Goal: Book appointment/travel/reservation

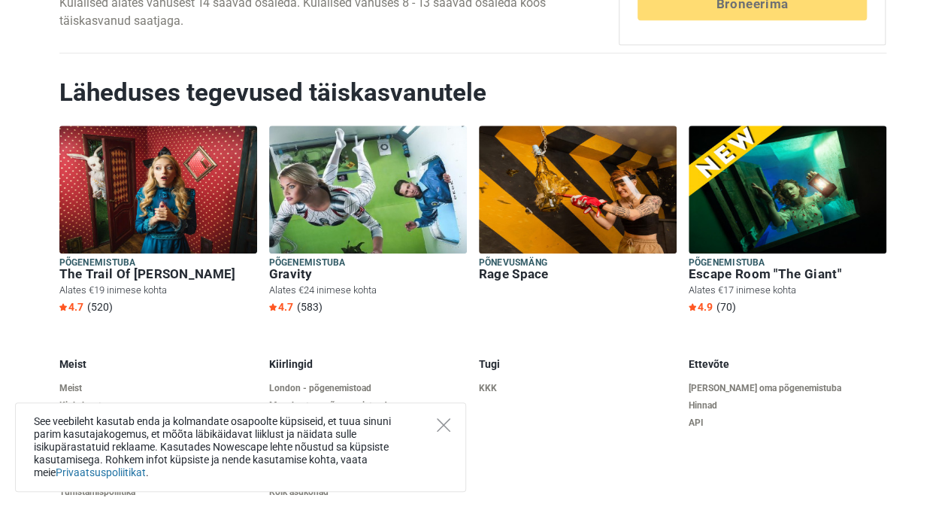
scroll to position [3440, 0]
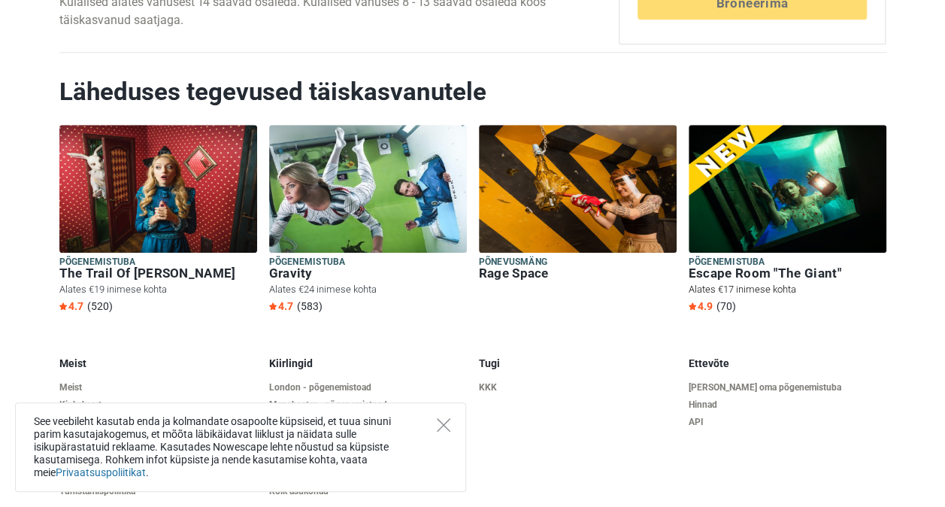
click at [716, 266] on h6 "Escape Room "The Giant"" at bounding box center [788, 274] width 198 height 16
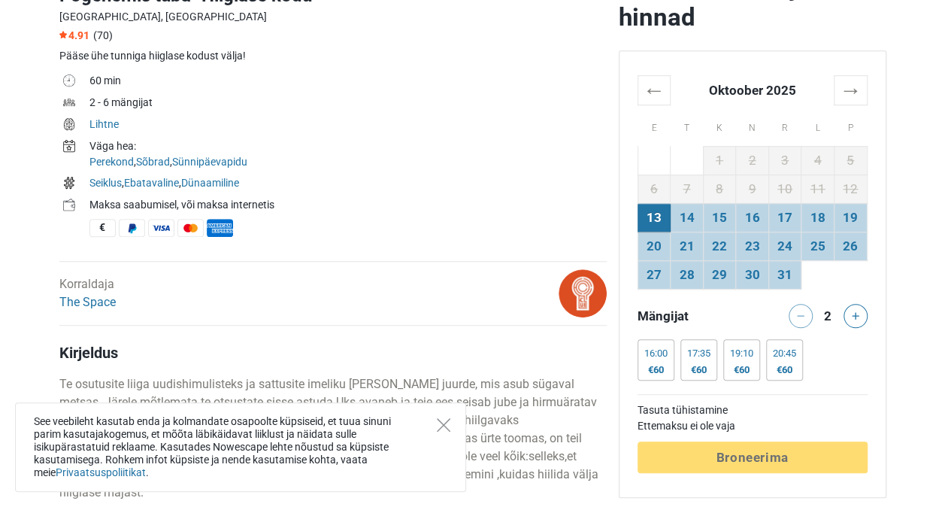
scroll to position [514, 0]
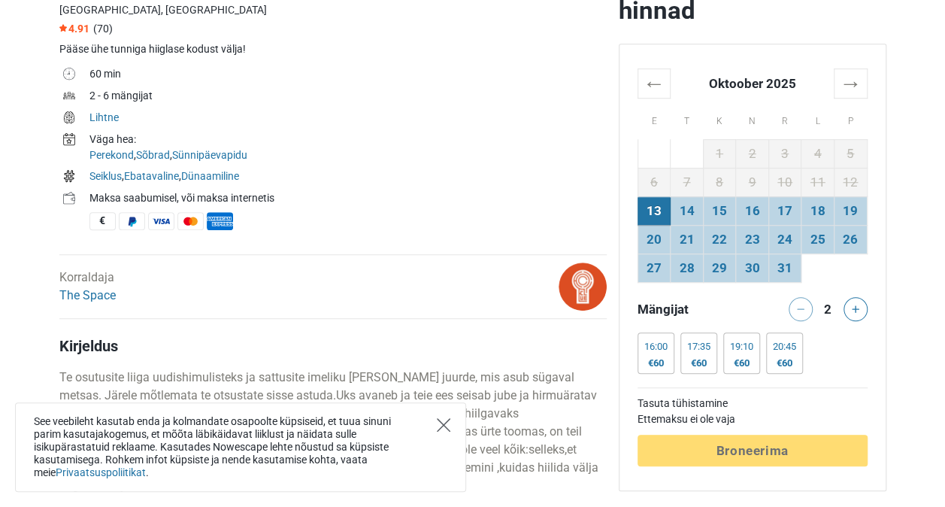
click at [442, 422] on icon "Close" at bounding box center [444, 425] width 14 height 14
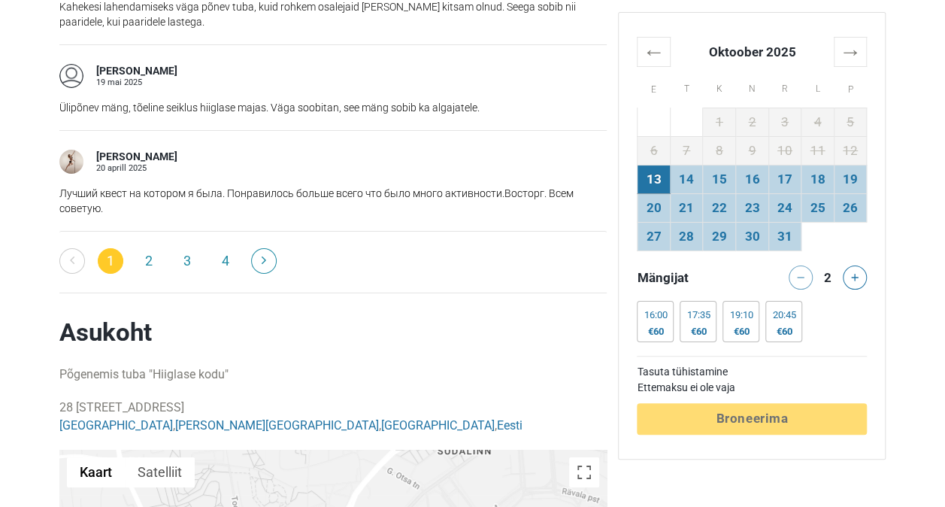
scroll to position [2673, 0]
click at [184, 247] on link "3" at bounding box center [187, 260] width 26 height 26
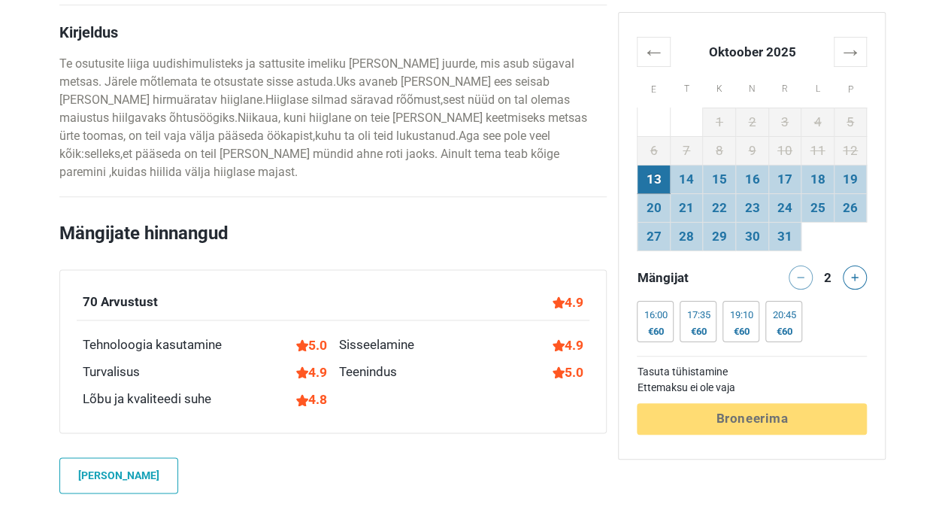
scroll to position [830, 0]
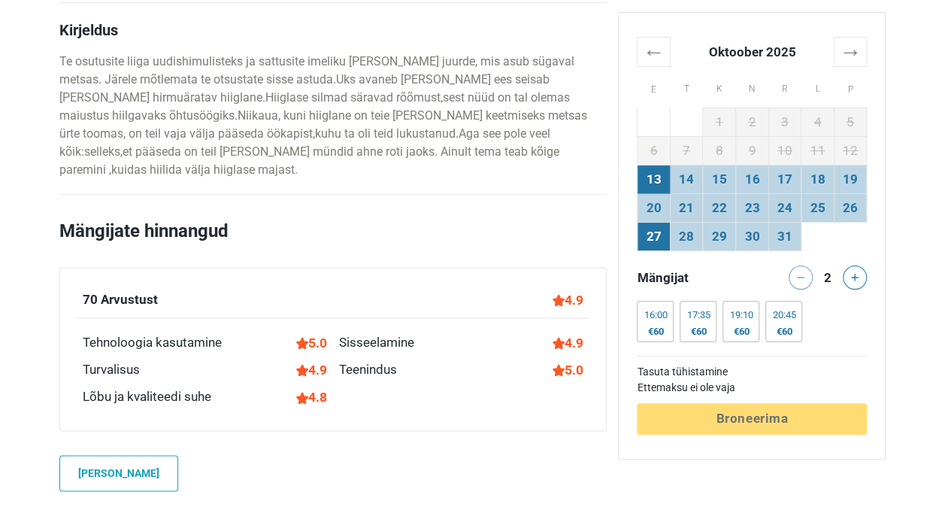
click at [649, 235] on td "27" at bounding box center [654, 236] width 33 height 29
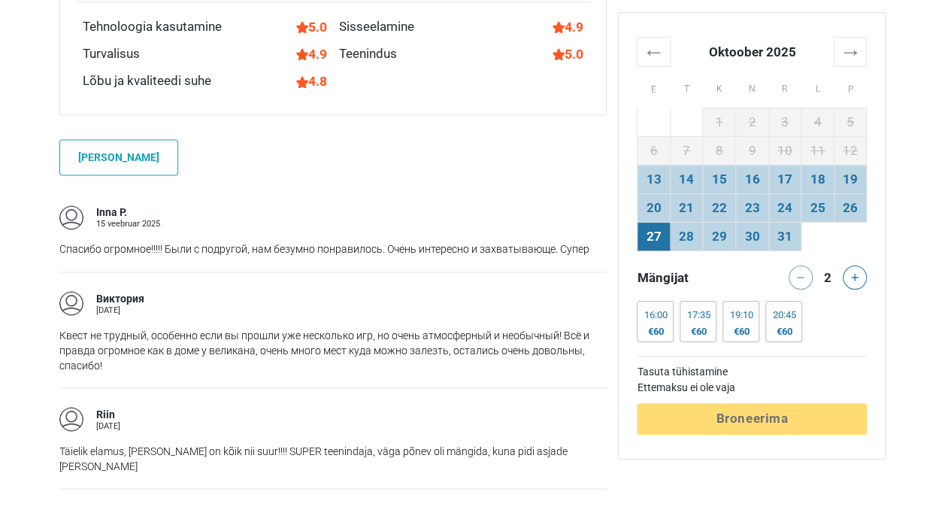
scroll to position [1144, 0]
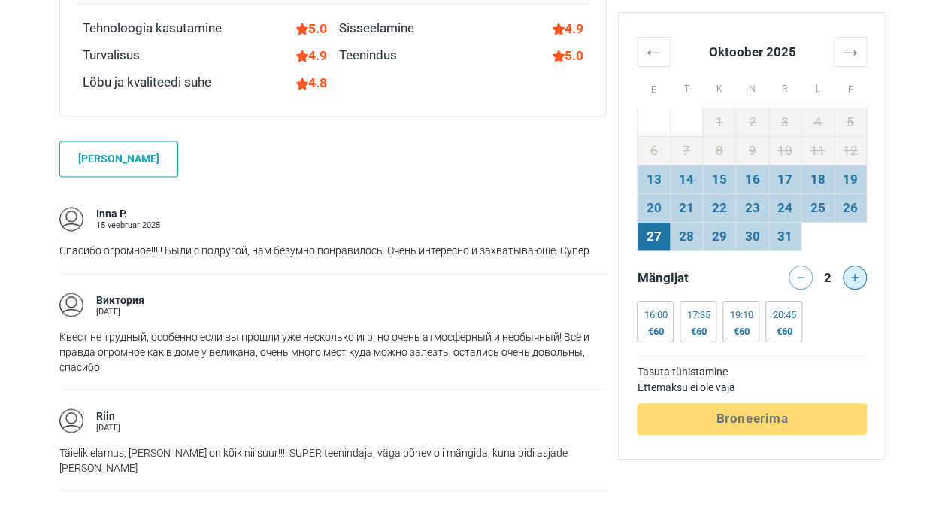
click at [858, 275] on icon at bounding box center [855, 278] width 8 height 8
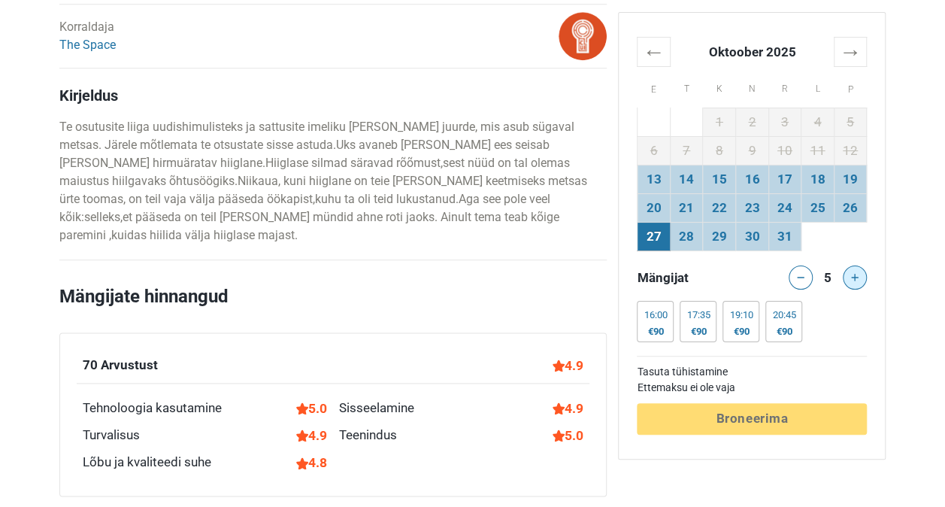
scroll to position [738, 0]
